Goal: Find specific page/section: Find specific page/section

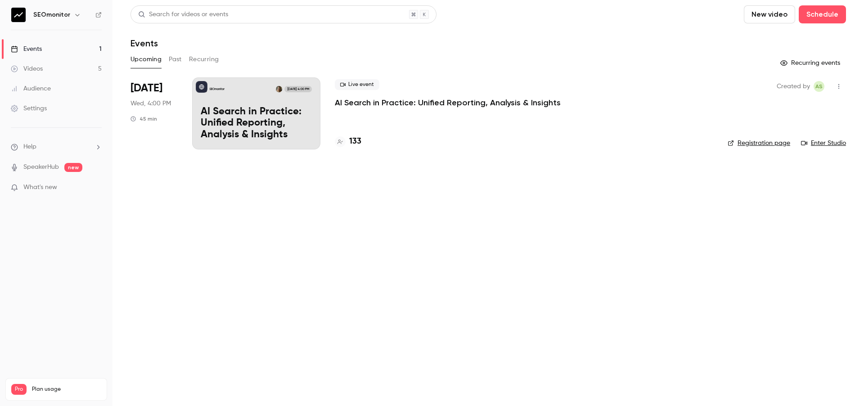
click at [357, 142] on h4 "133" at bounding box center [355, 141] width 12 height 12
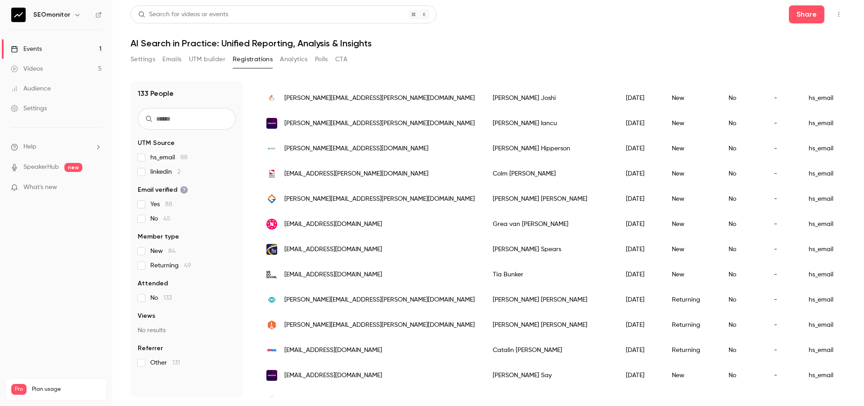
scroll to position [874, 0]
